Goal: Browse casually

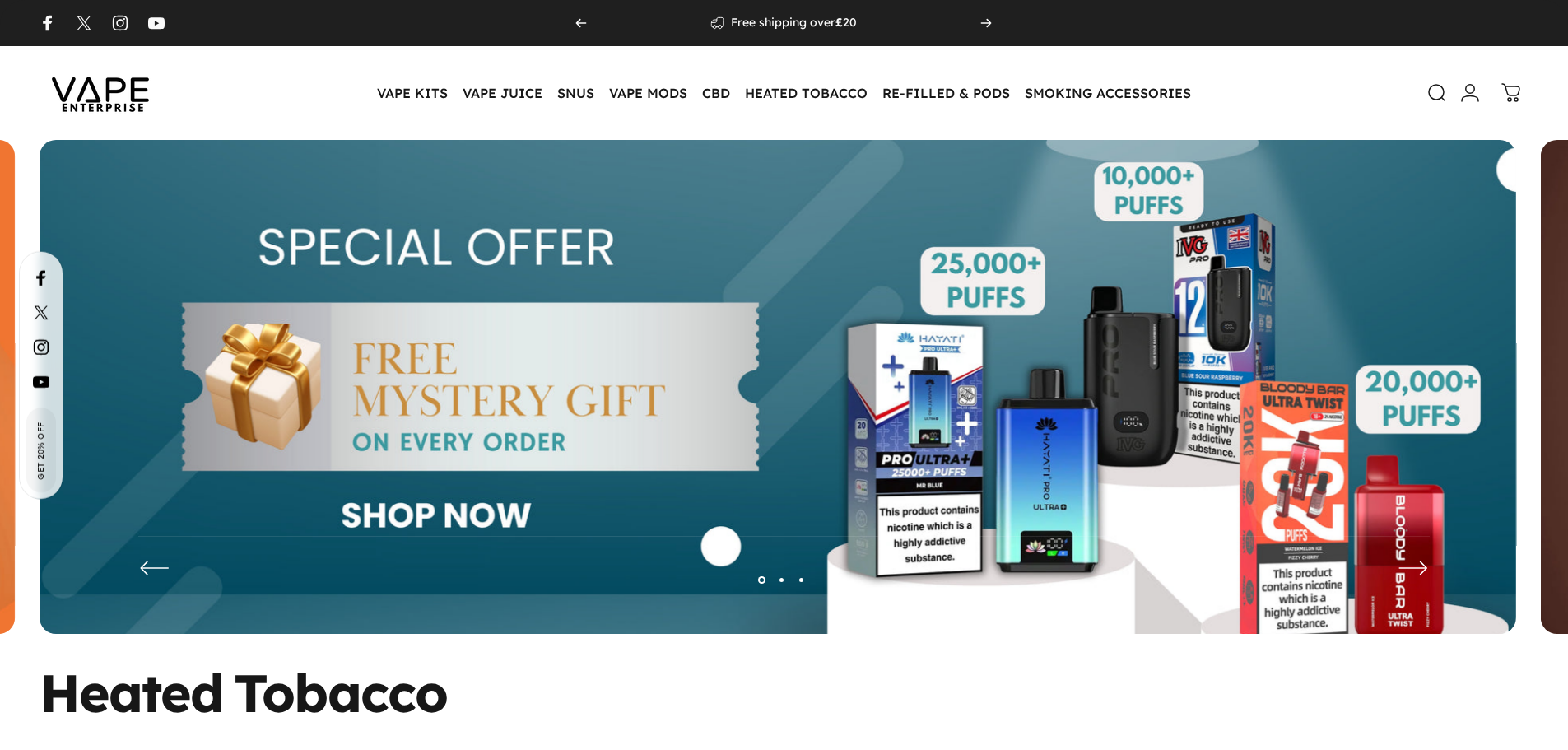
click at [782, 577] on button "Page 2" at bounding box center [781, 579] width 20 height 20
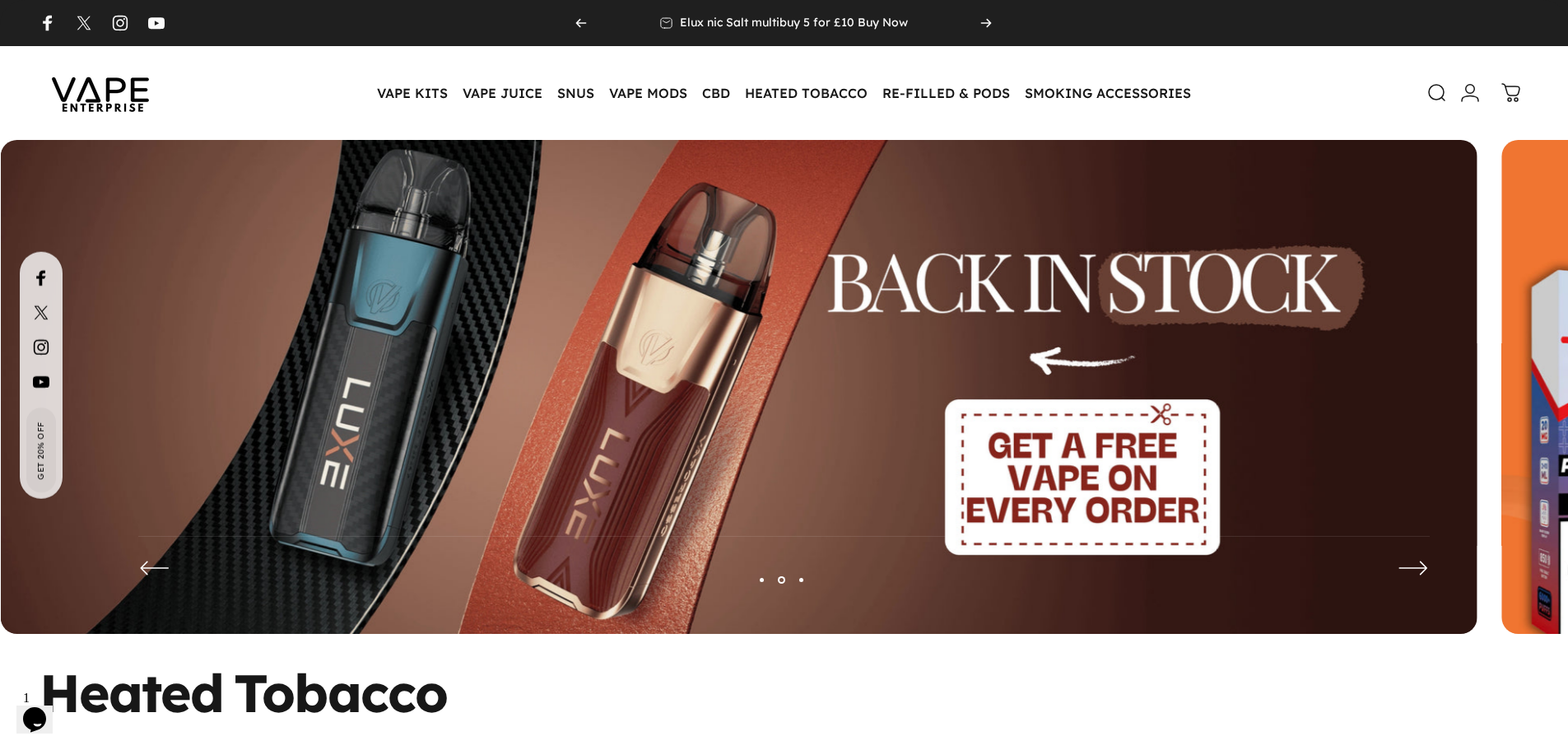
click at [615, 428] on img at bounding box center [739, 399] width 1477 height 518
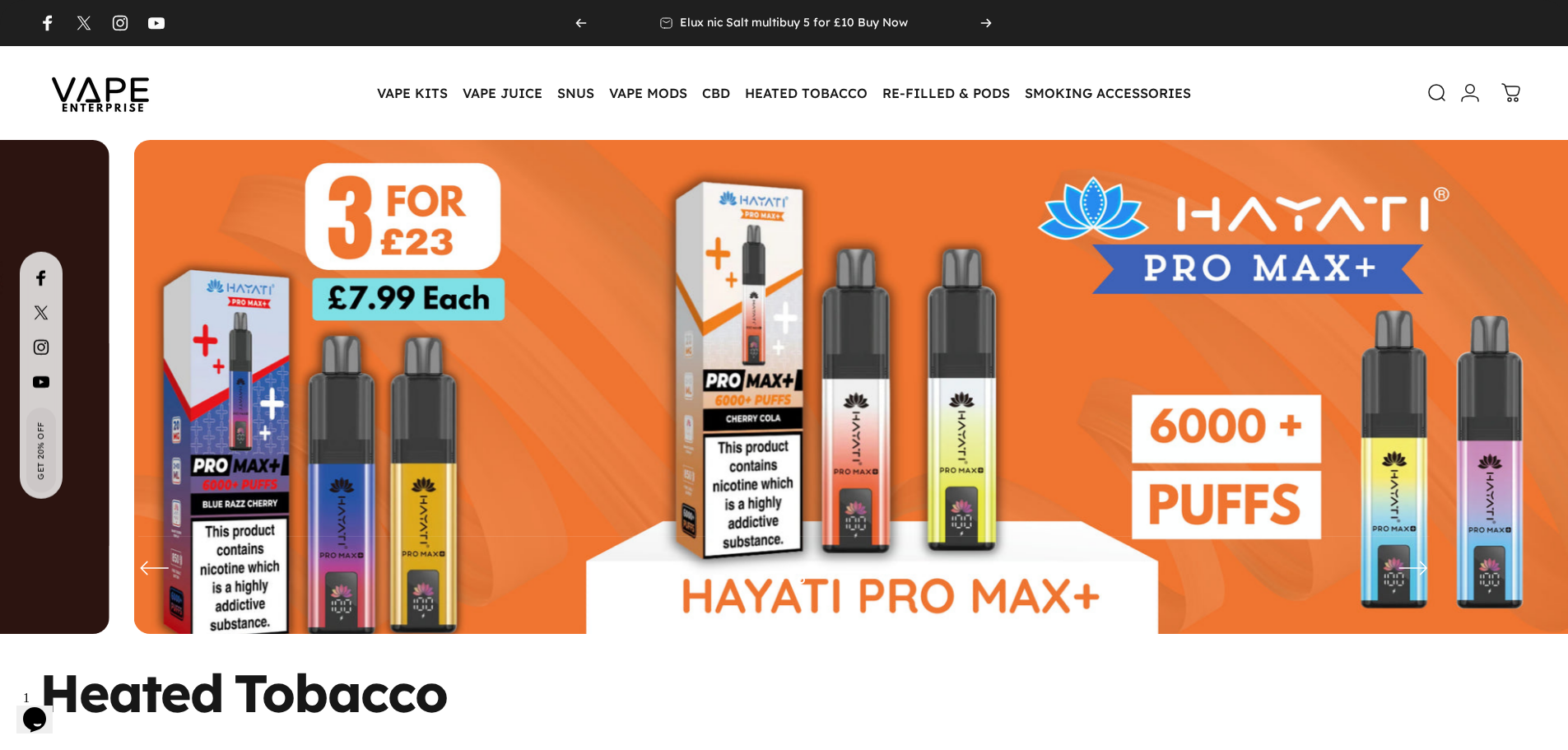
click at [1446, 361] on img at bounding box center [872, 399] width 1477 height 518
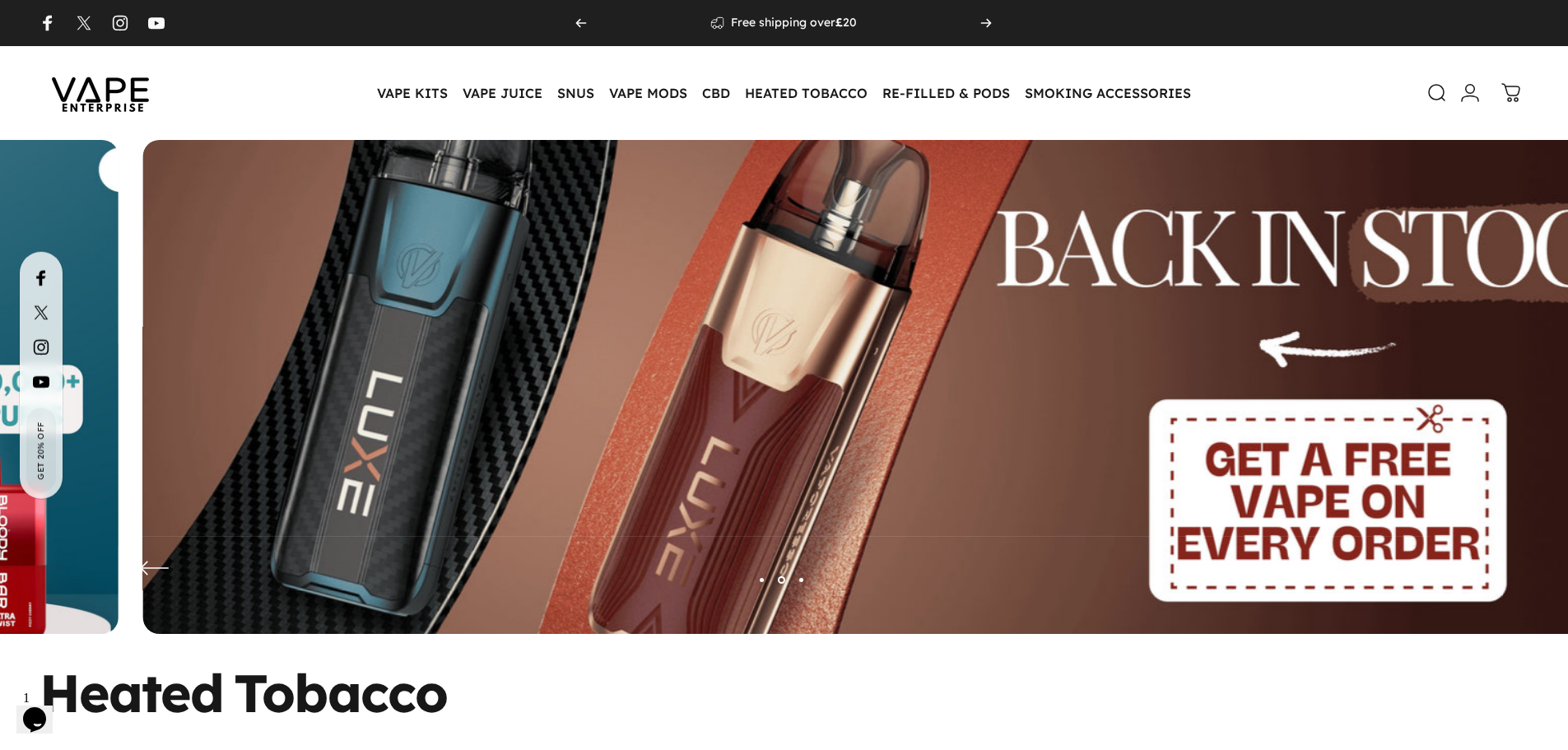
click at [1510, 447] on img at bounding box center [881, 399] width 1919 height 674
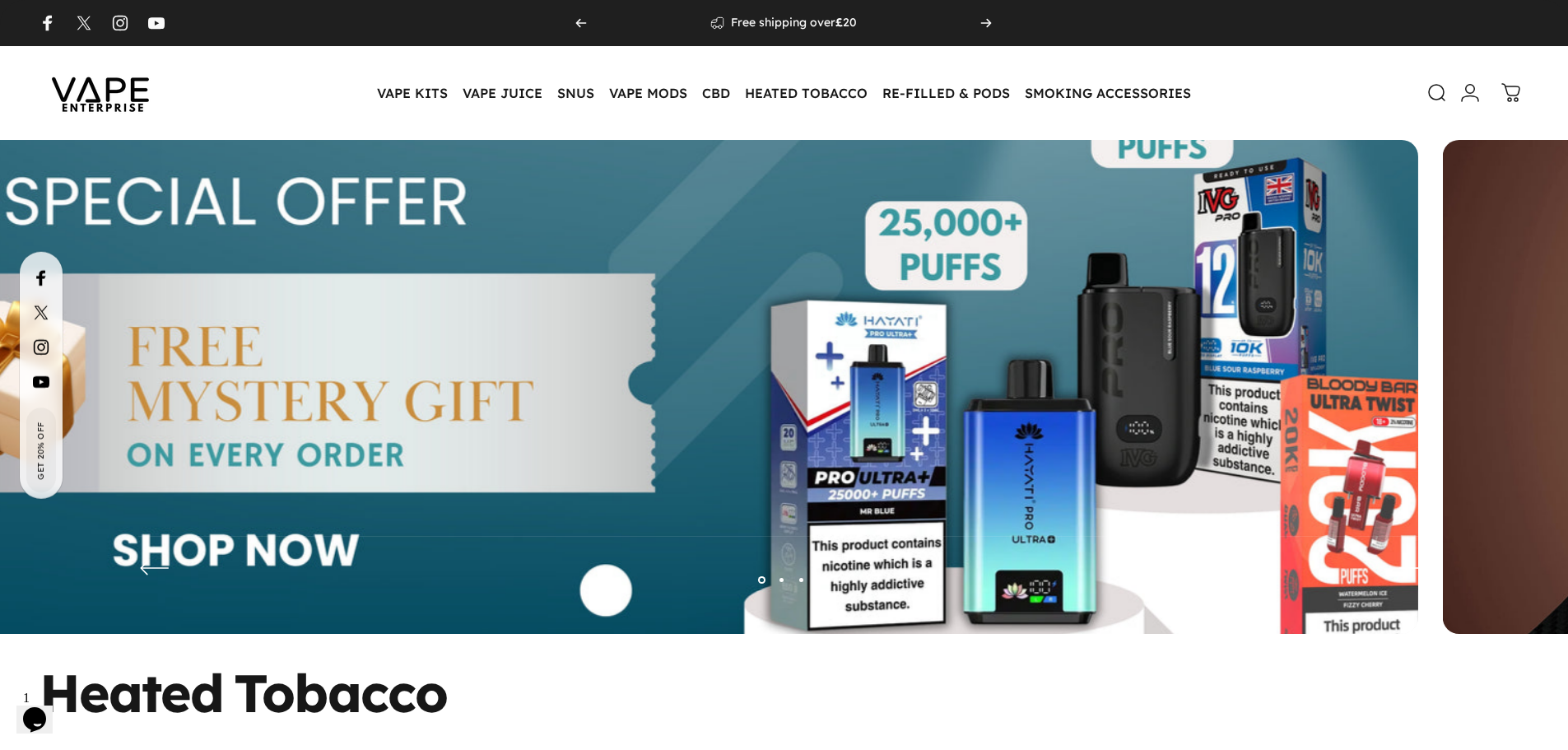
click at [661, 587] on img at bounding box center [680, 399] width 1919 height 674
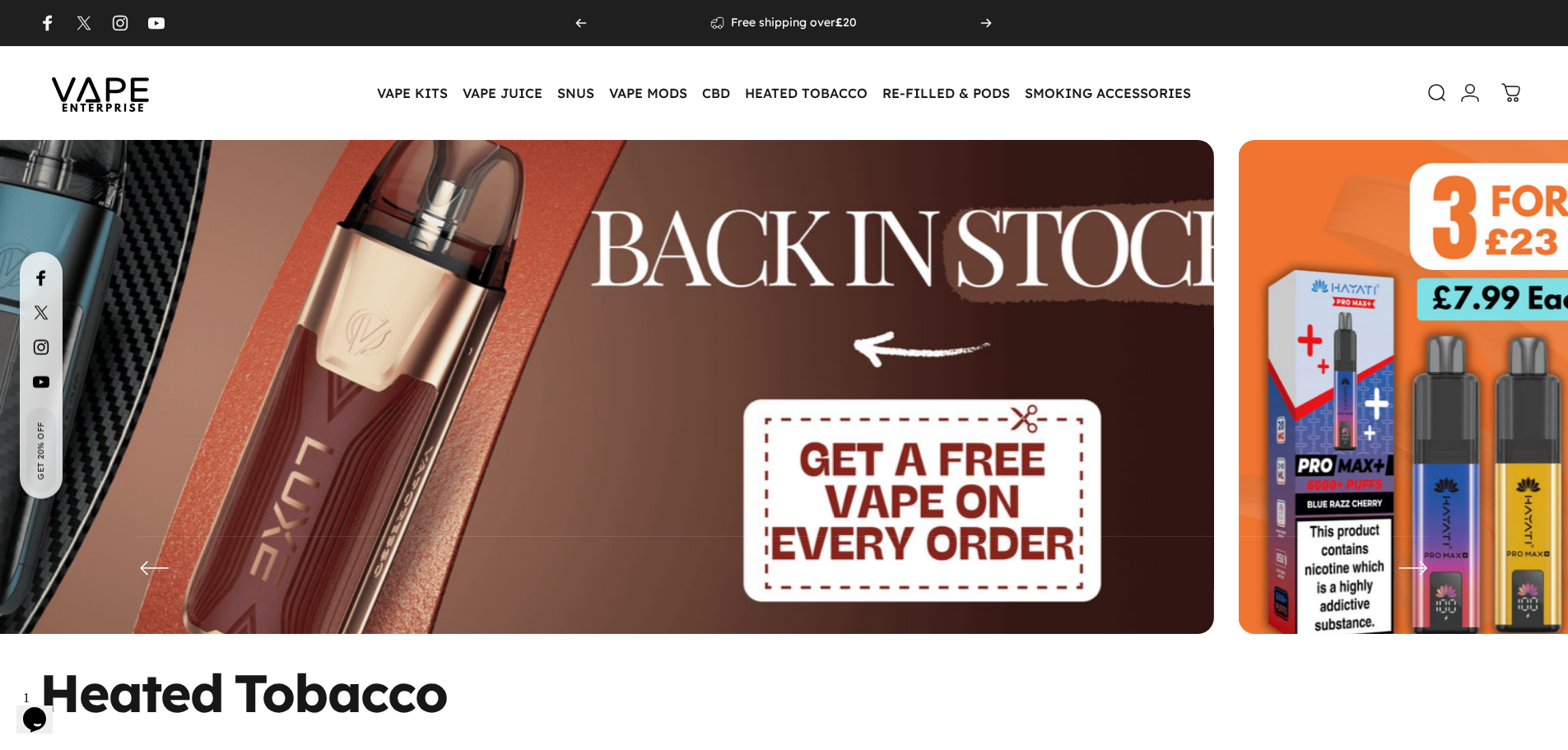
click at [486, 551] on img at bounding box center [475, 399] width 1919 height 674
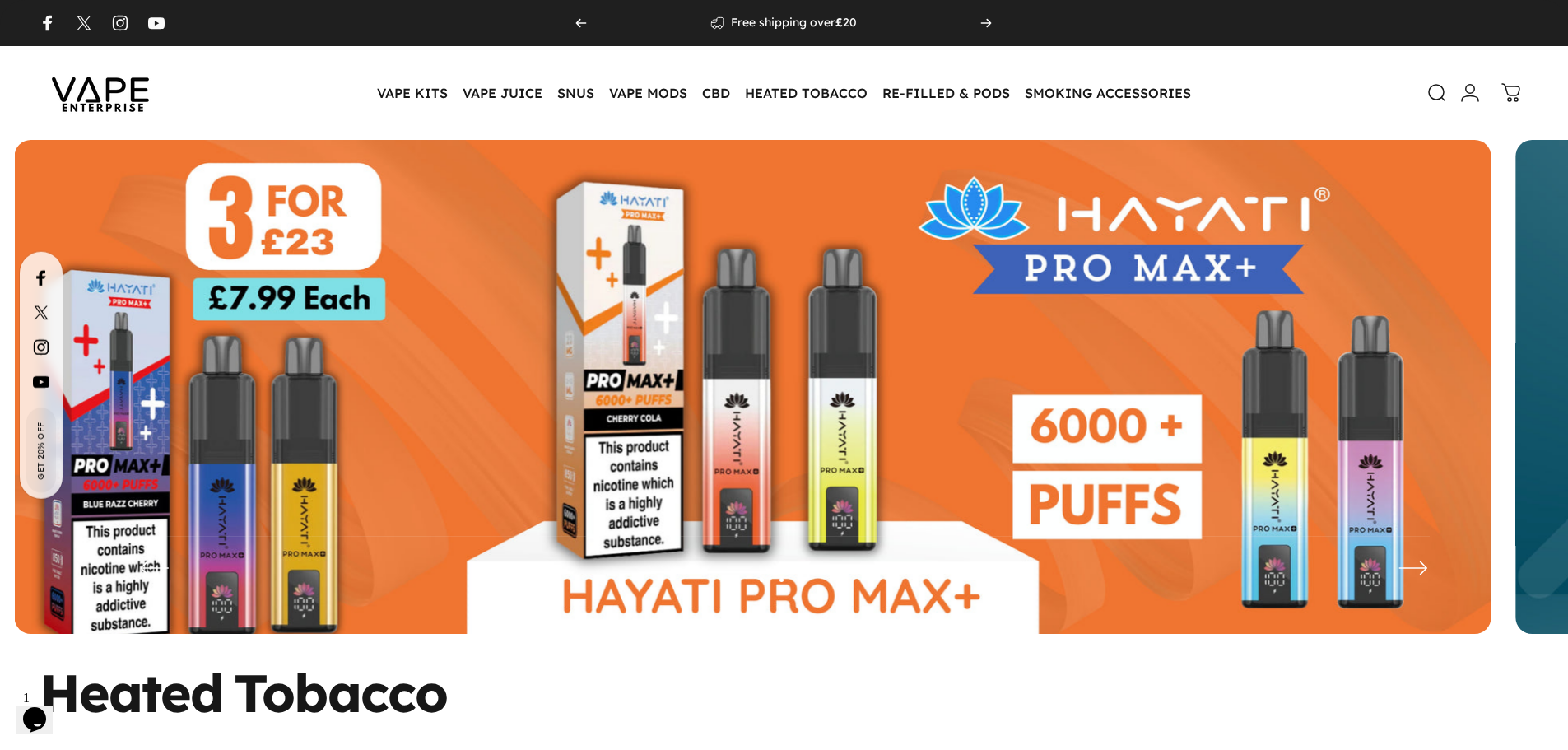
click at [500, 458] on img at bounding box center [752, 399] width 1477 height 518
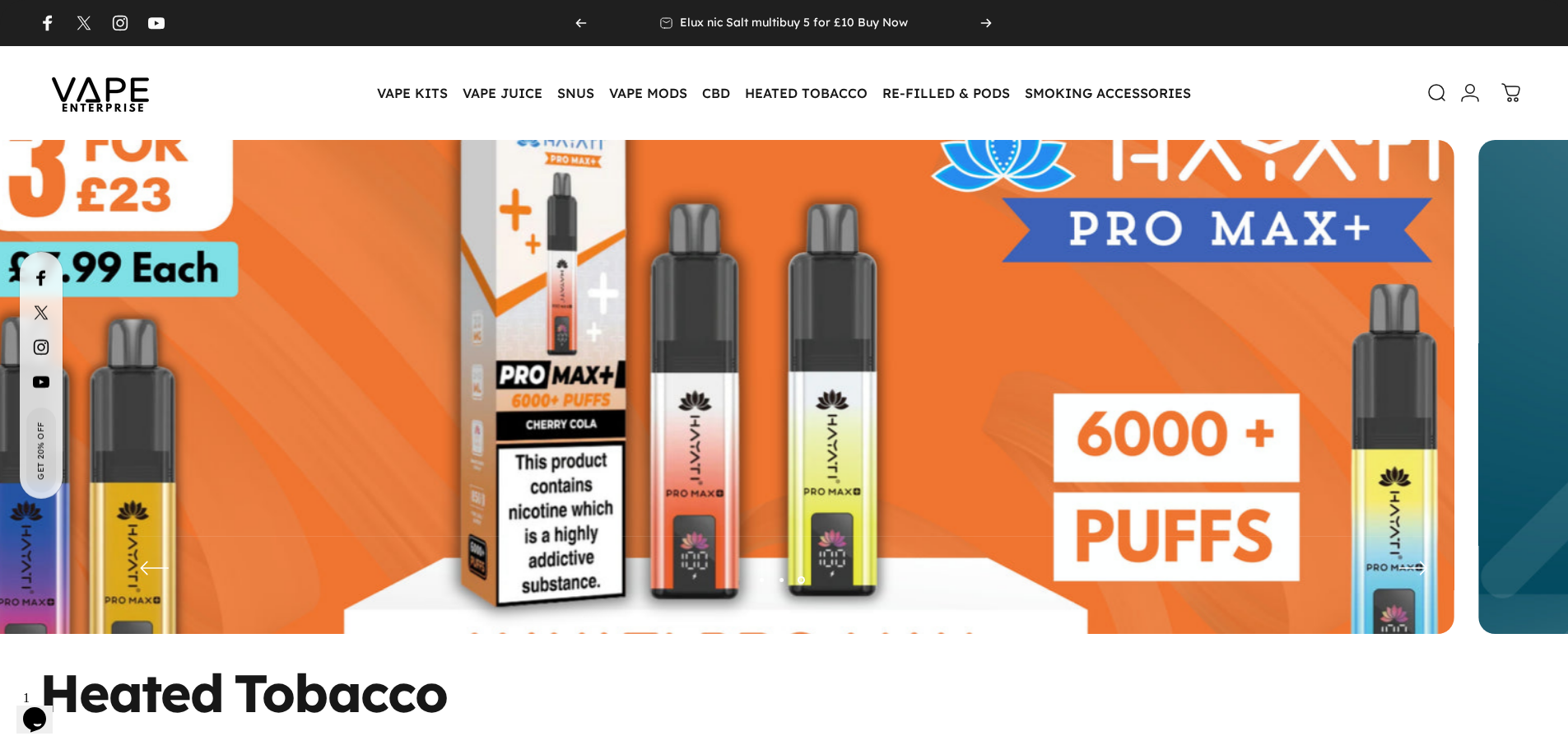
click at [444, 450] on img at bounding box center [716, 399] width 1919 height 674
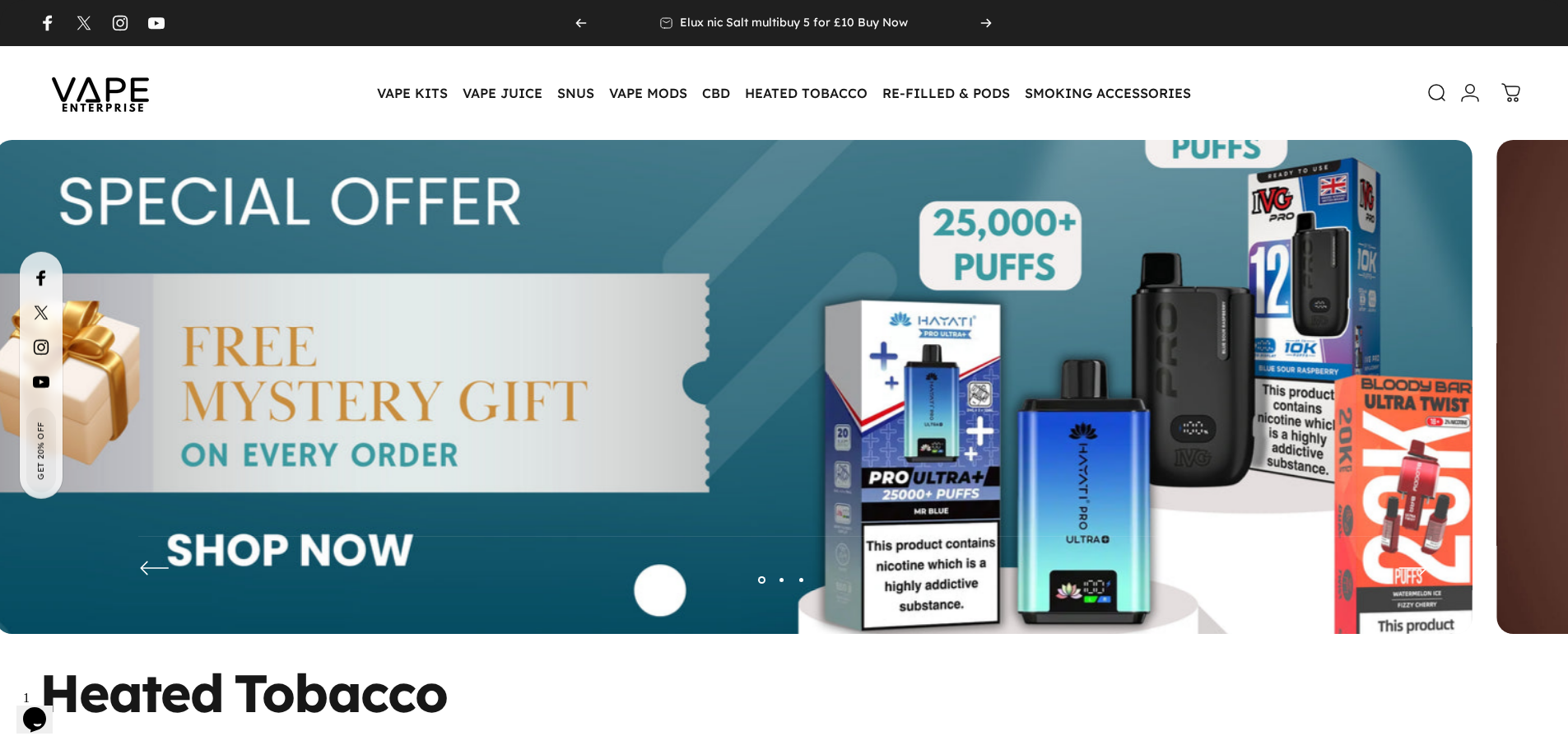
click at [406, 377] on img at bounding box center [734, 399] width 1919 height 674
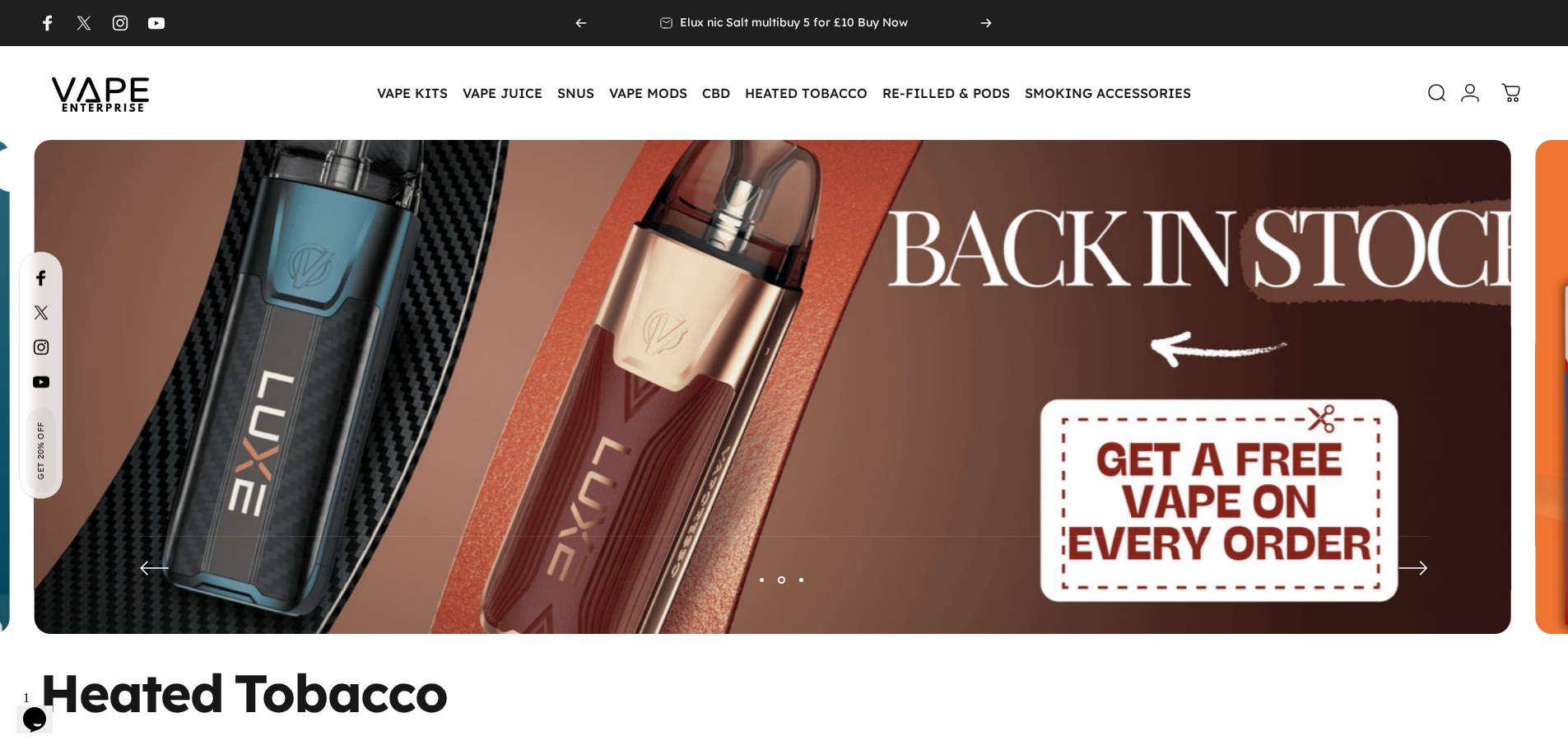
click at [285, 419] on img at bounding box center [772, 399] width 1919 height 674
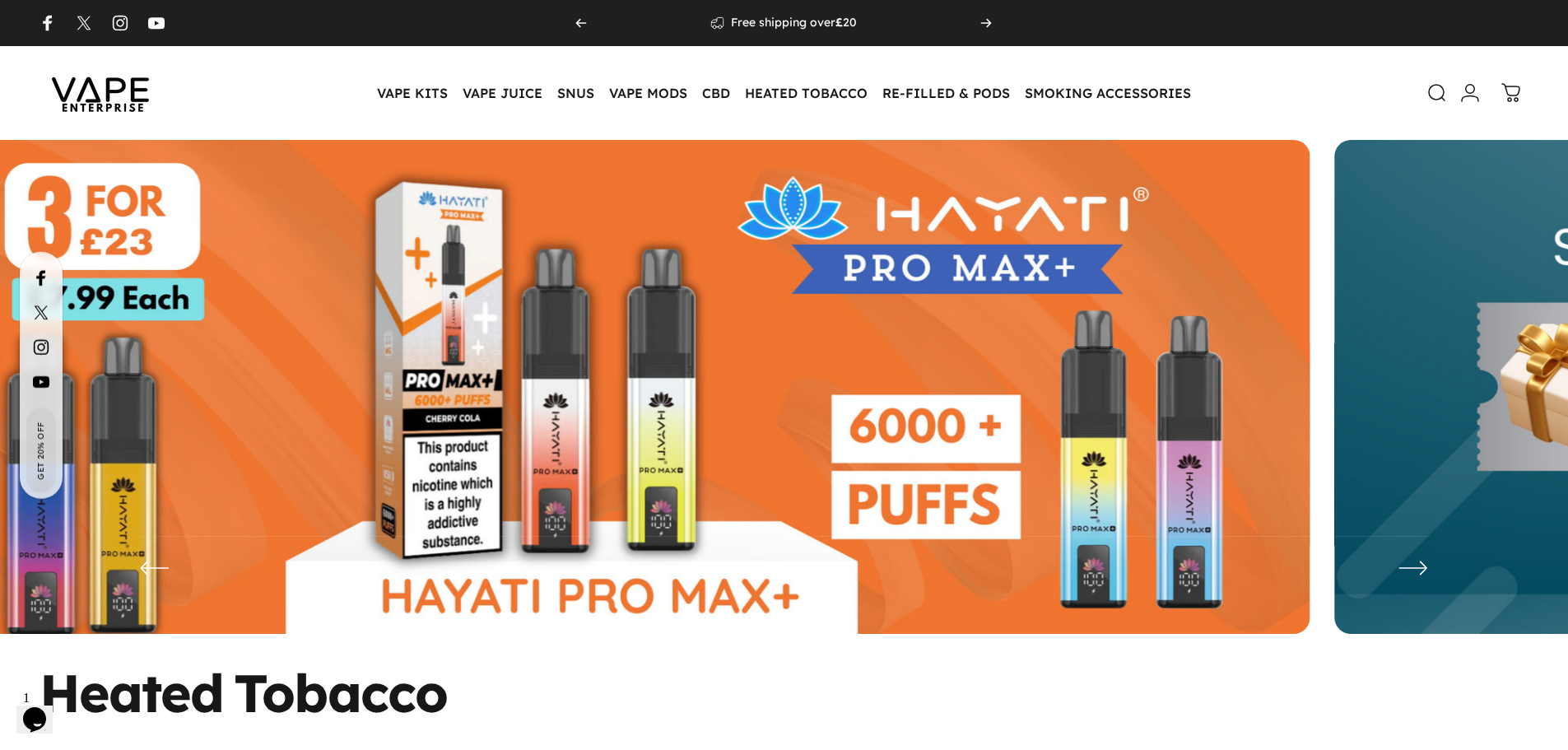
click at [617, 245] on img at bounding box center [572, 399] width 1477 height 518
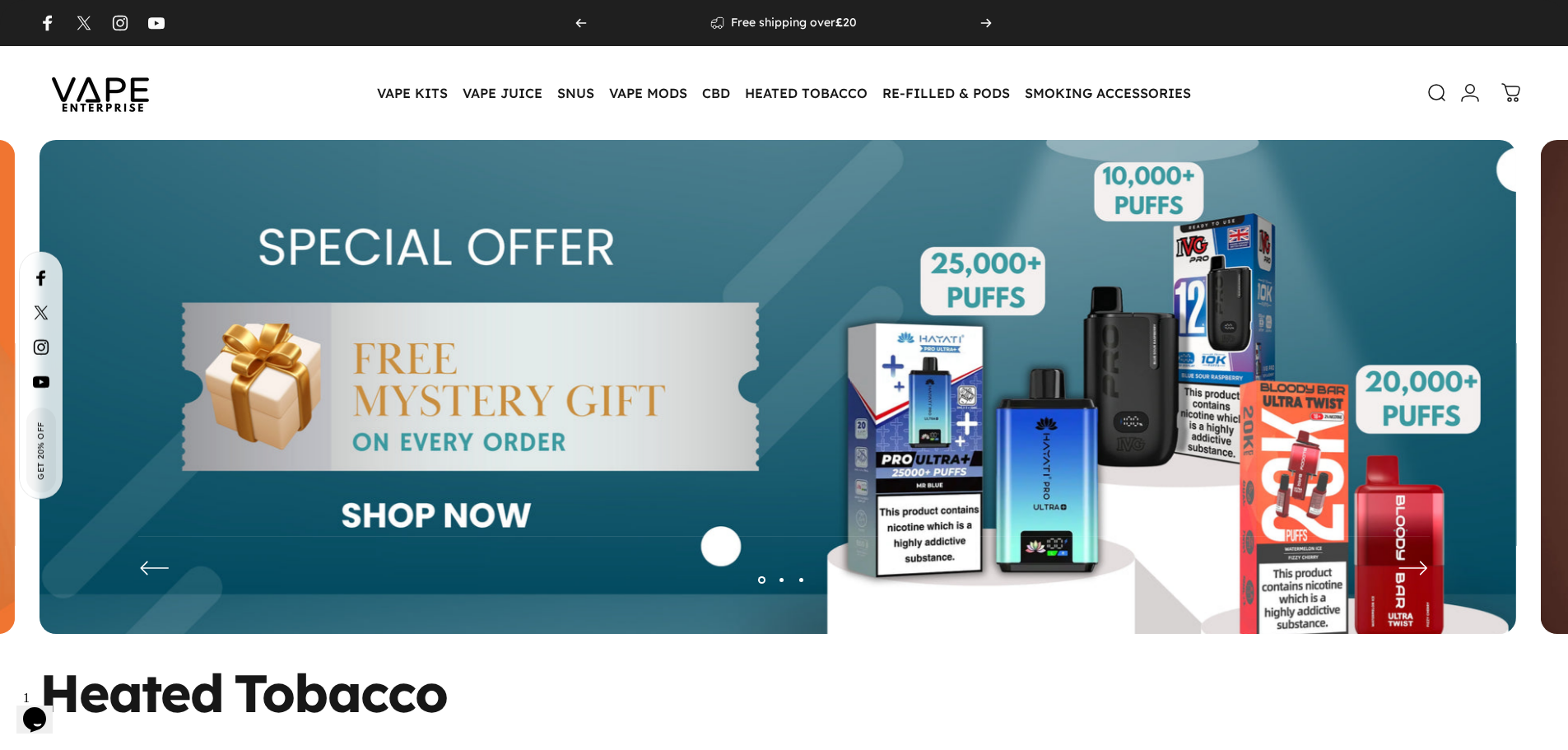
click at [73, 247] on img at bounding box center [777, 399] width 1477 height 518
